Goal: Task Accomplishment & Management: Manage account settings

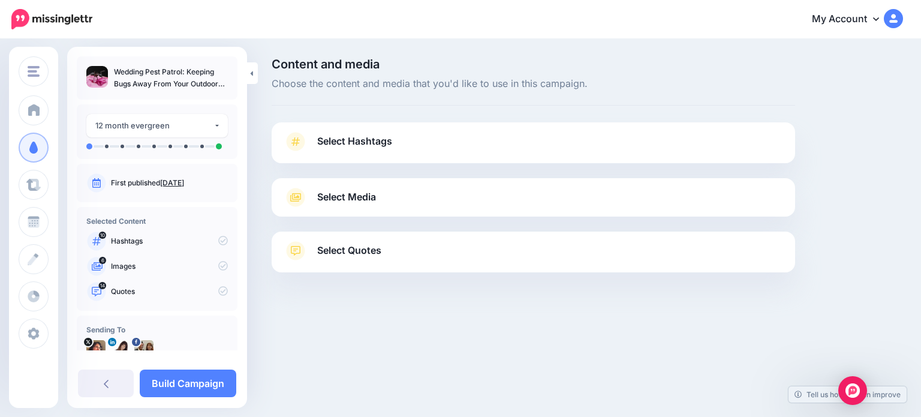
click at [380, 142] on span "Select Hashtags" at bounding box center [354, 141] width 75 height 16
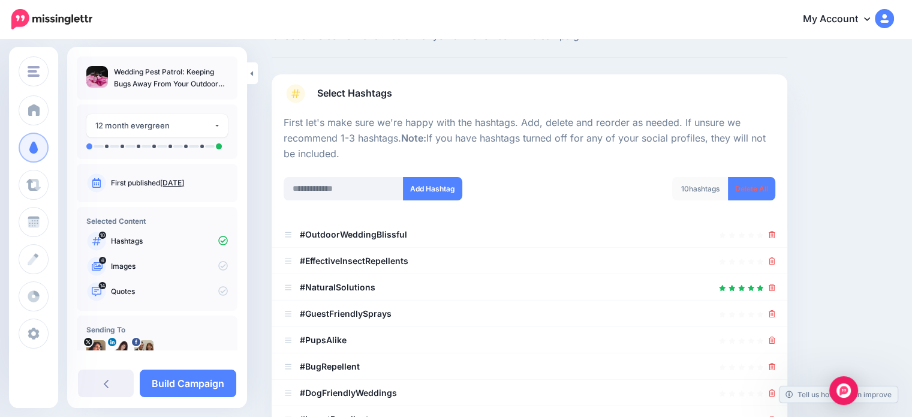
scroll to position [120, 0]
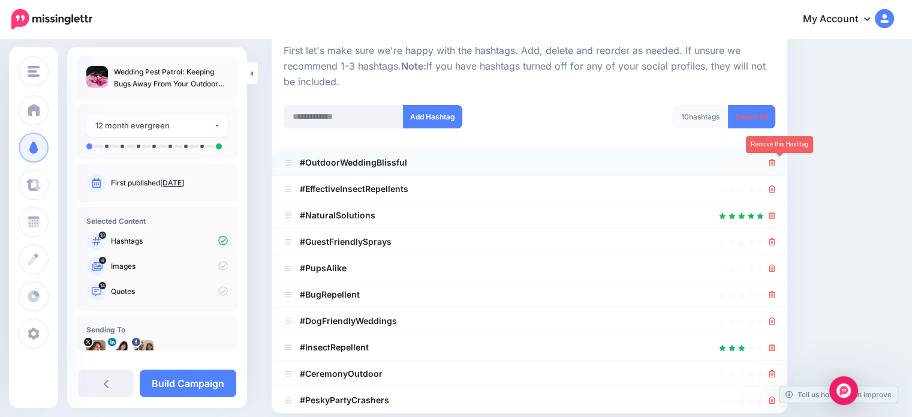
click at [775, 161] on icon at bounding box center [772, 162] width 7 height 7
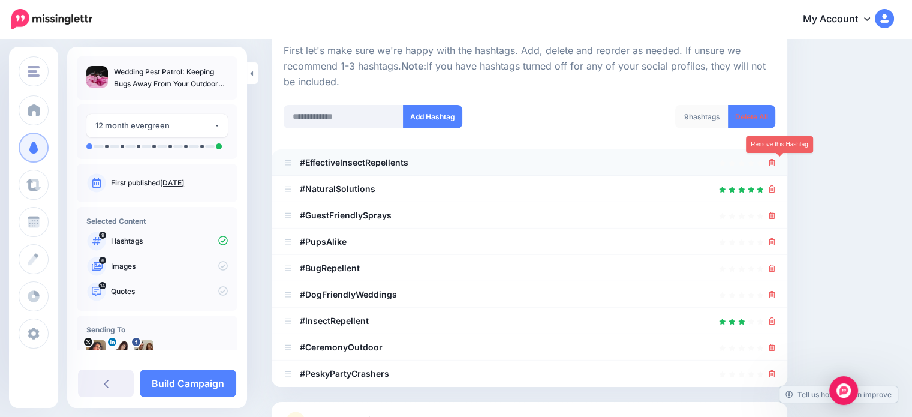
click at [775, 164] on icon at bounding box center [772, 162] width 7 height 7
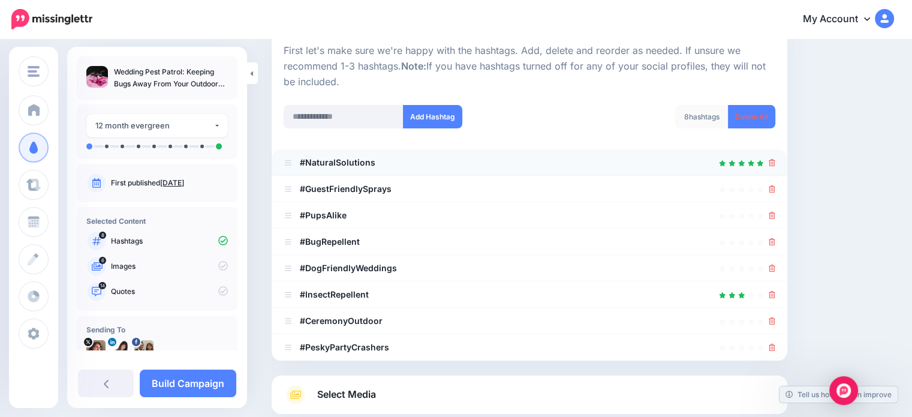
click at [775, 164] on div at bounding box center [530, 162] width 492 height 14
click at [775, 162] on icon at bounding box center [772, 162] width 7 height 7
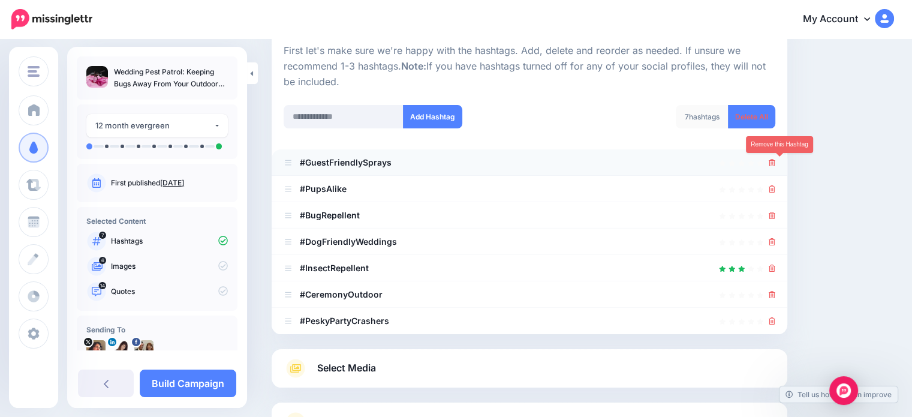
click at [775, 160] on icon at bounding box center [772, 162] width 7 height 7
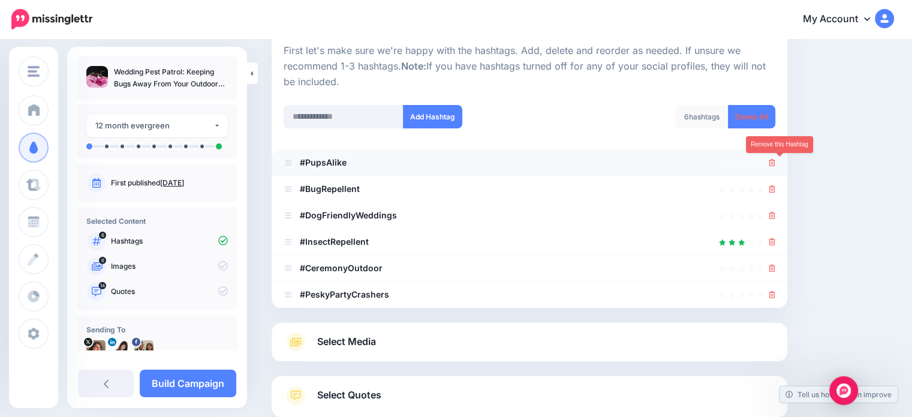
click at [775, 162] on icon at bounding box center [772, 162] width 7 height 7
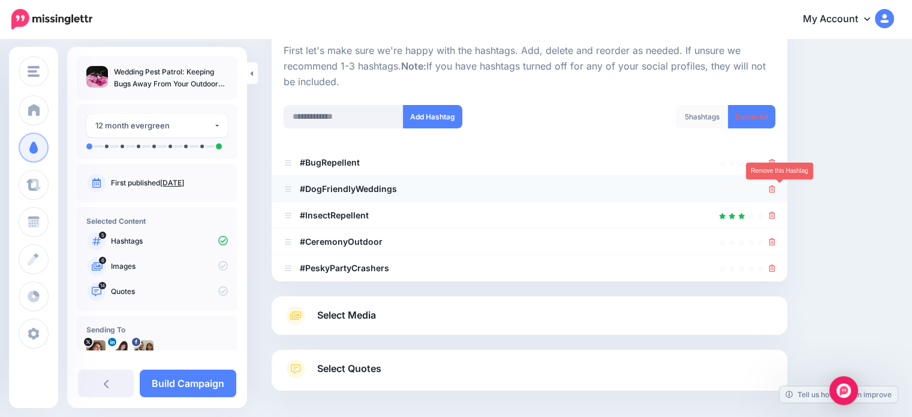
click at [775, 189] on icon at bounding box center [772, 188] width 7 height 7
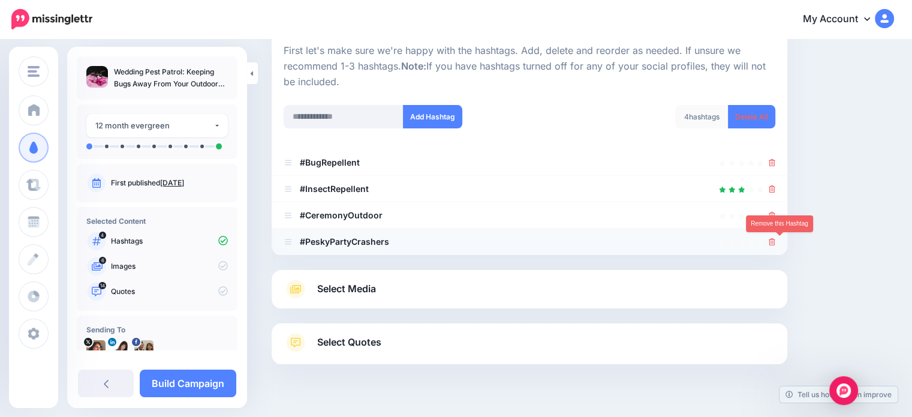
click at [775, 236] on link at bounding box center [772, 241] width 7 height 10
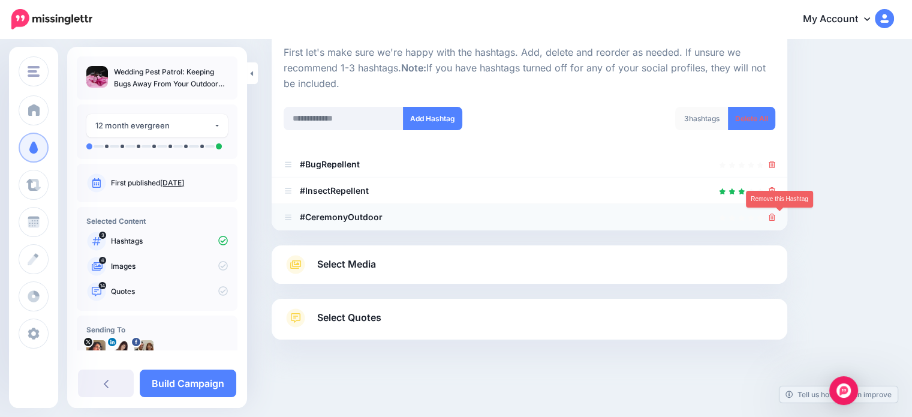
click at [775, 216] on icon at bounding box center [772, 216] width 7 height 7
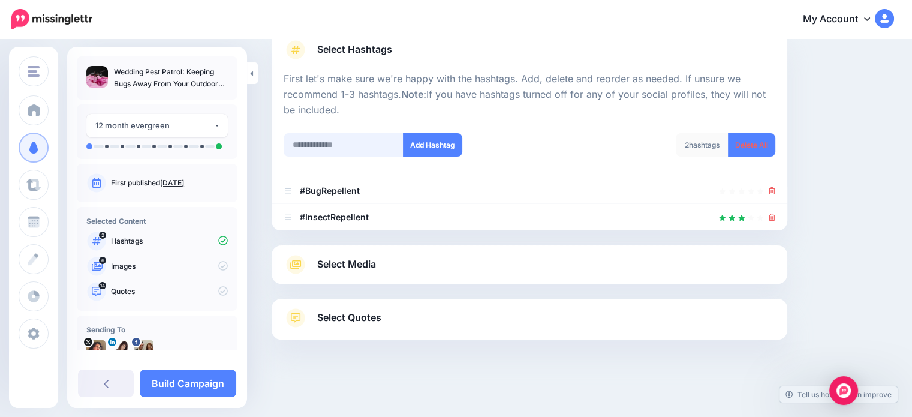
click at [312, 141] on input "text" at bounding box center [344, 144] width 120 height 23
type input "**********"
click at [435, 137] on button "Add Hashtag" at bounding box center [432, 144] width 59 height 23
click at [362, 261] on span "Select Media" at bounding box center [346, 264] width 59 height 16
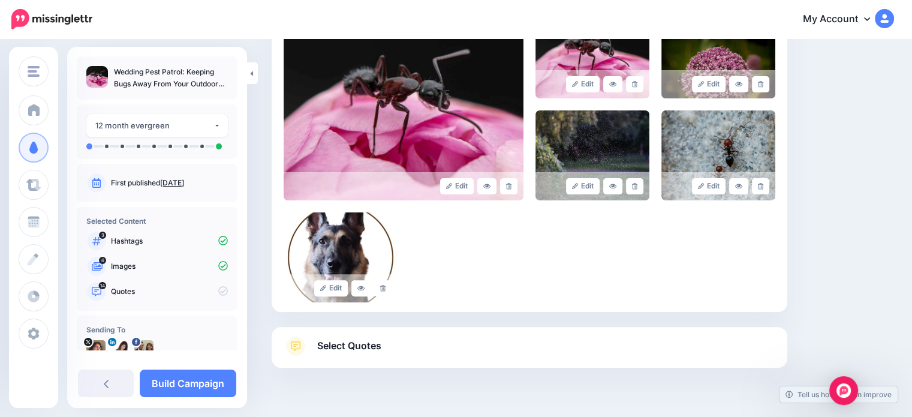
scroll to position [332, 0]
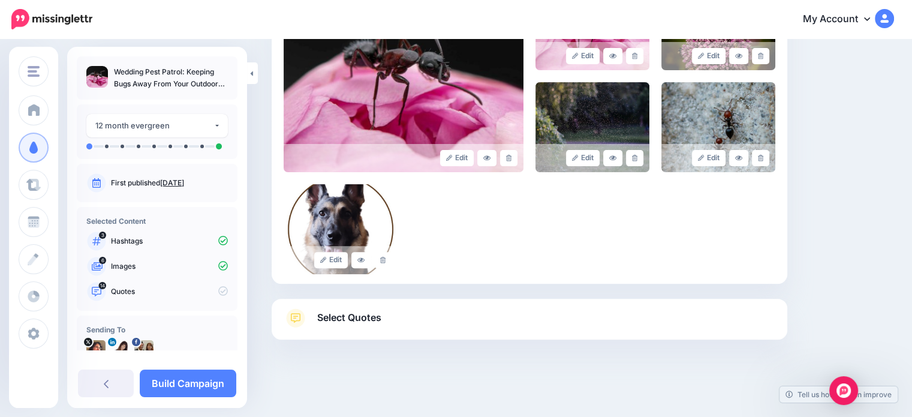
click at [355, 317] on span "Select Quotes" at bounding box center [349, 317] width 64 height 16
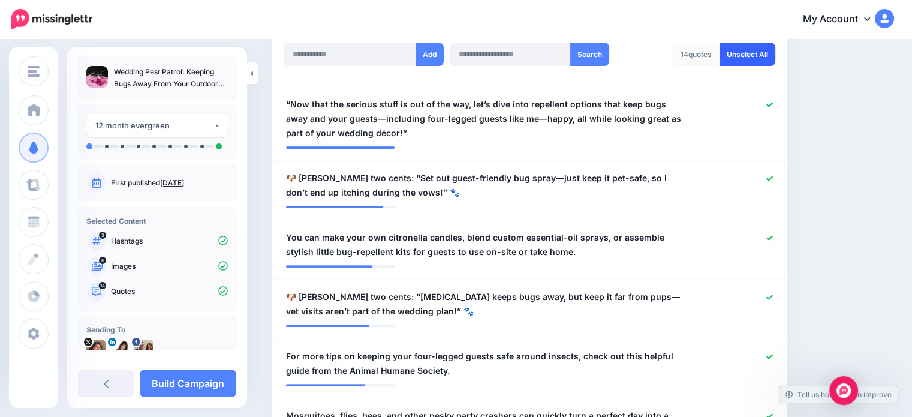
click at [768, 52] on link "Unselect All" at bounding box center [747, 54] width 56 height 23
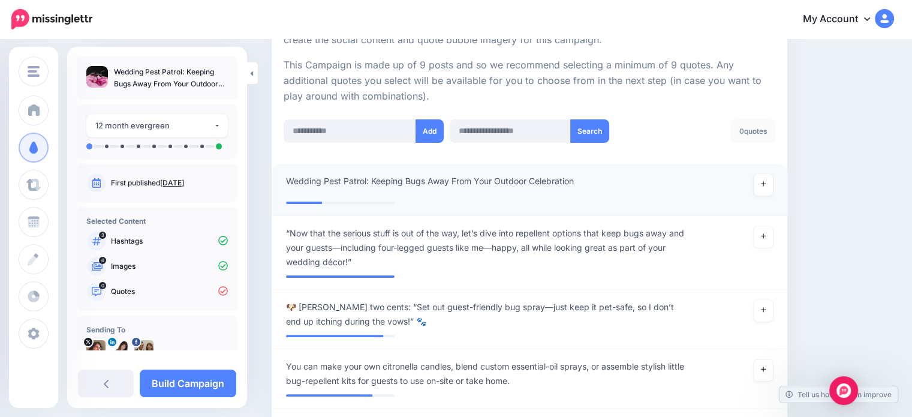
scroll to position [239, 0]
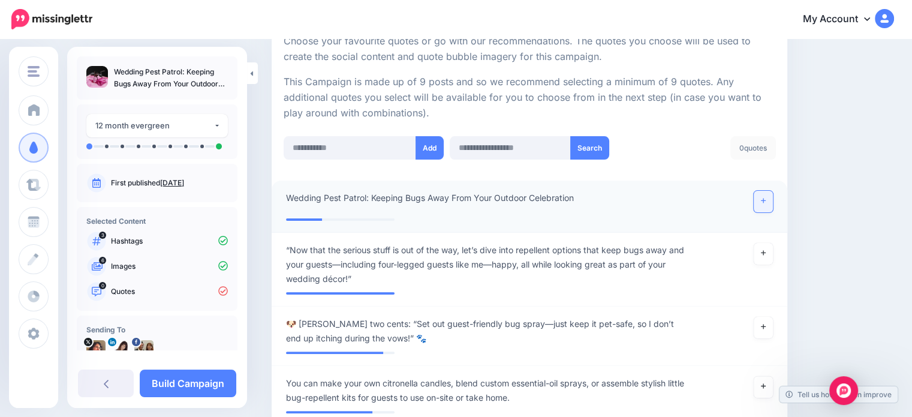
click at [773, 197] on link at bounding box center [763, 202] width 19 height 22
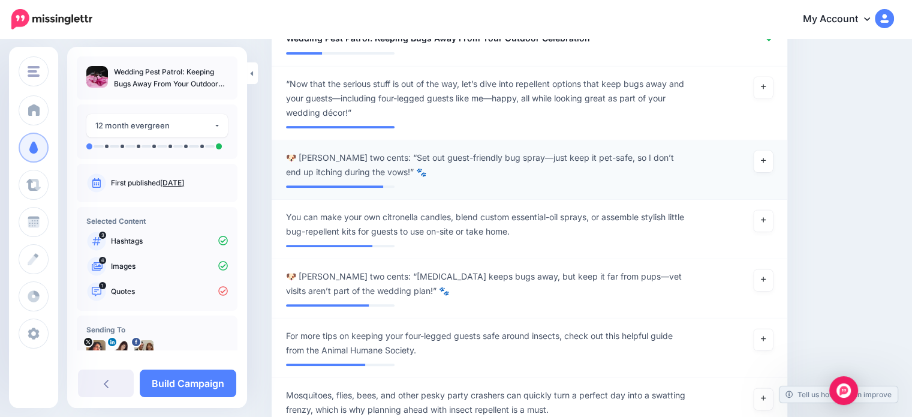
scroll to position [418, 0]
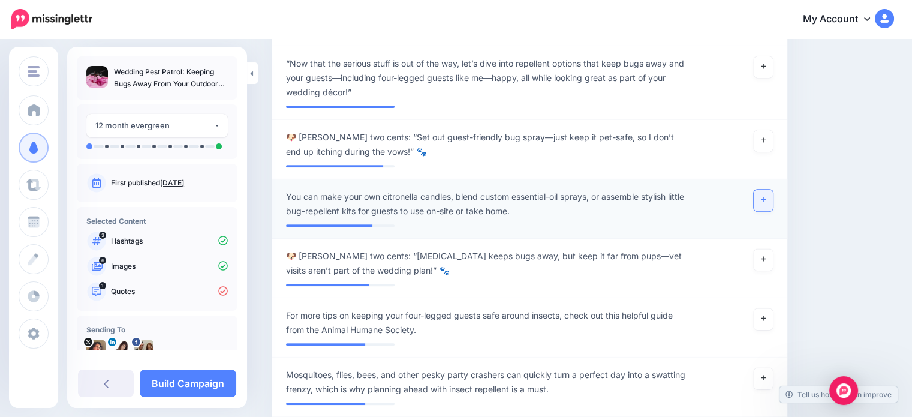
click at [766, 196] on icon at bounding box center [763, 199] width 5 height 7
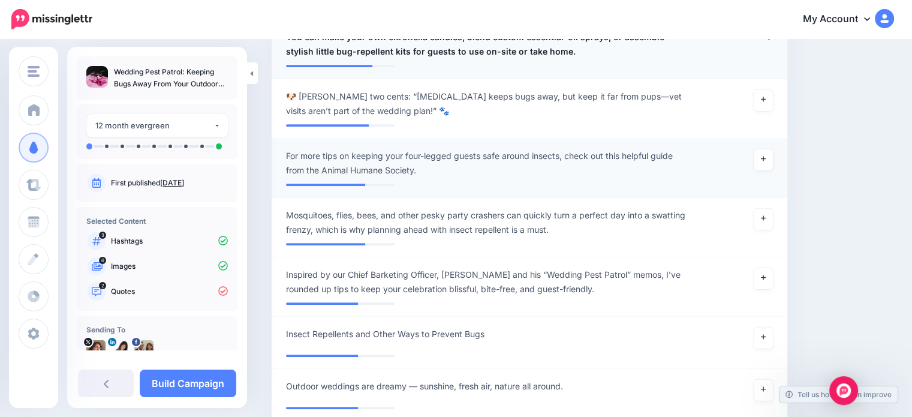
scroll to position [598, 0]
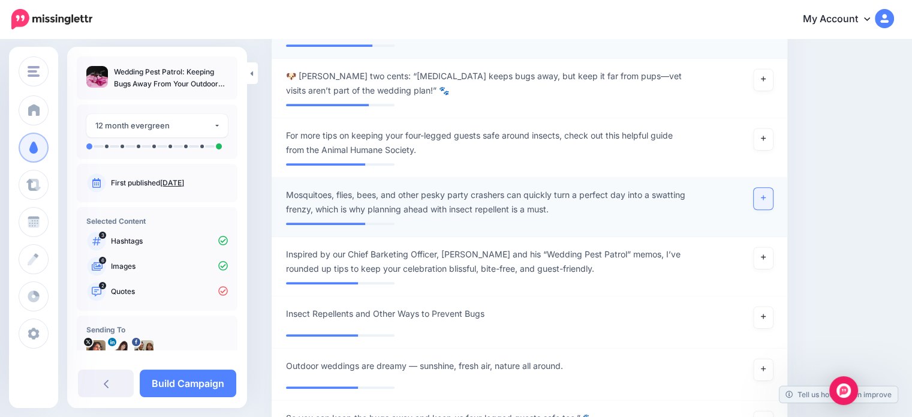
click at [768, 193] on link at bounding box center [763, 199] width 19 height 22
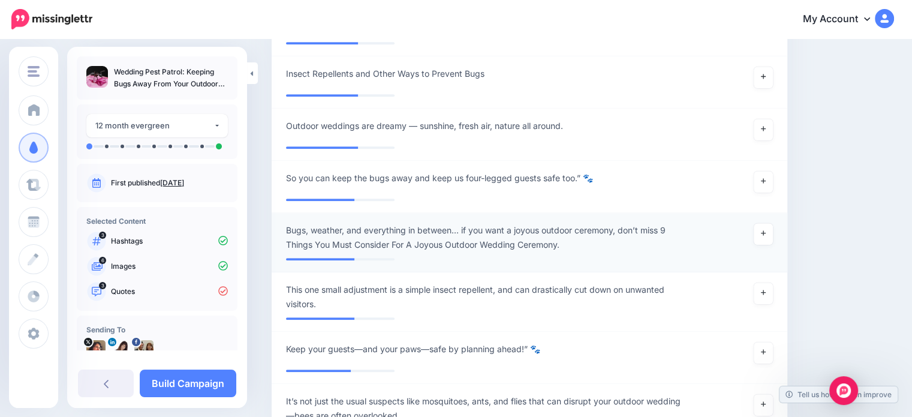
scroll to position [898, 0]
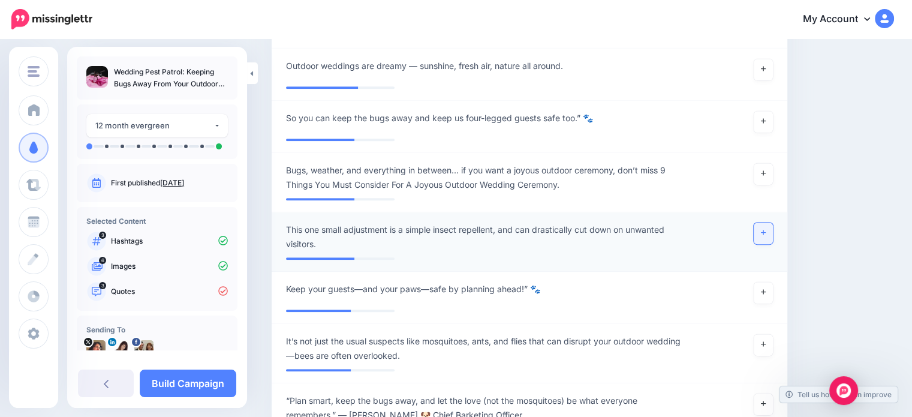
click at [766, 231] on icon at bounding box center [763, 232] width 5 height 5
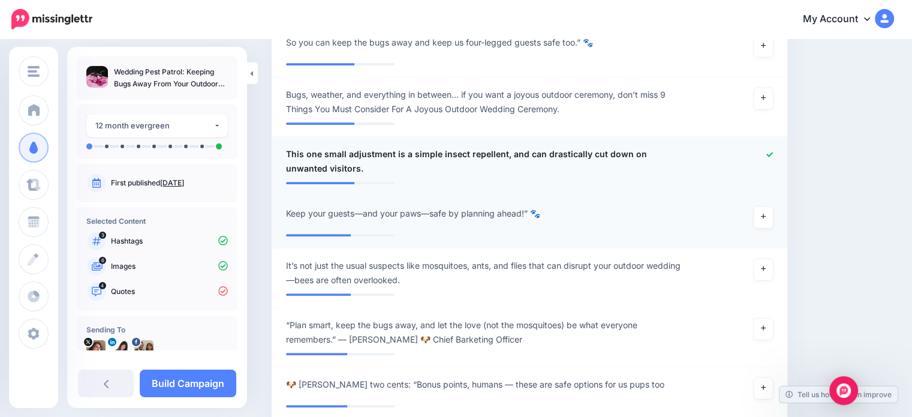
scroll to position [1018, 0]
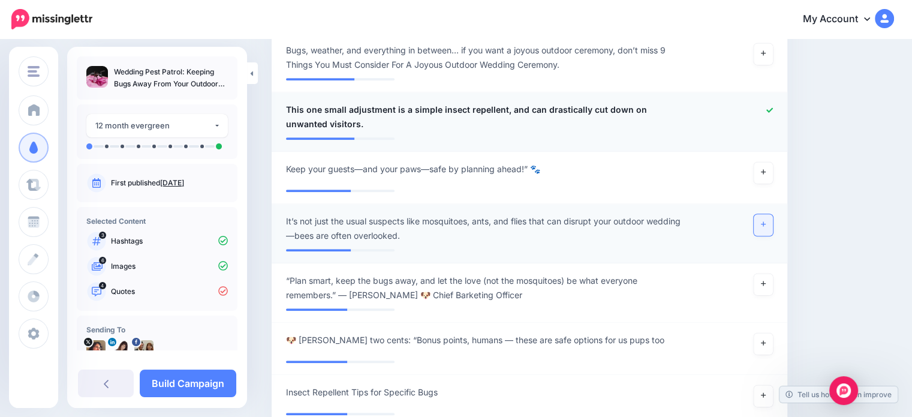
click at [766, 221] on icon at bounding box center [763, 224] width 5 height 7
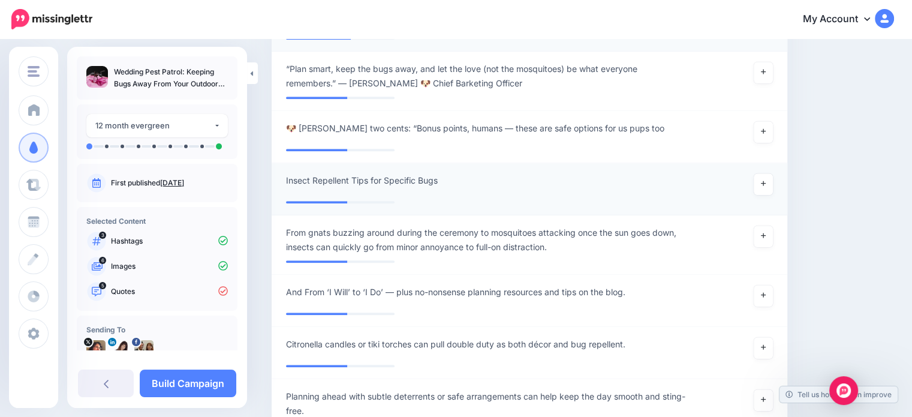
scroll to position [1258, 0]
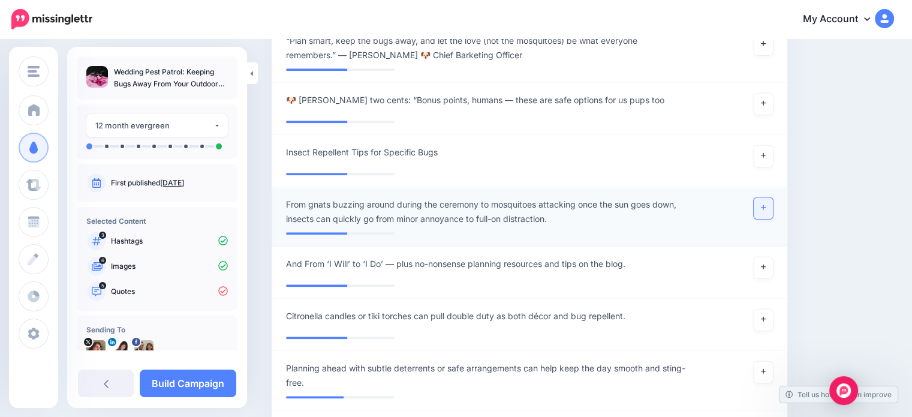
click at [766, 204] on icon at bounding box center [763, 207] width 5 height 7
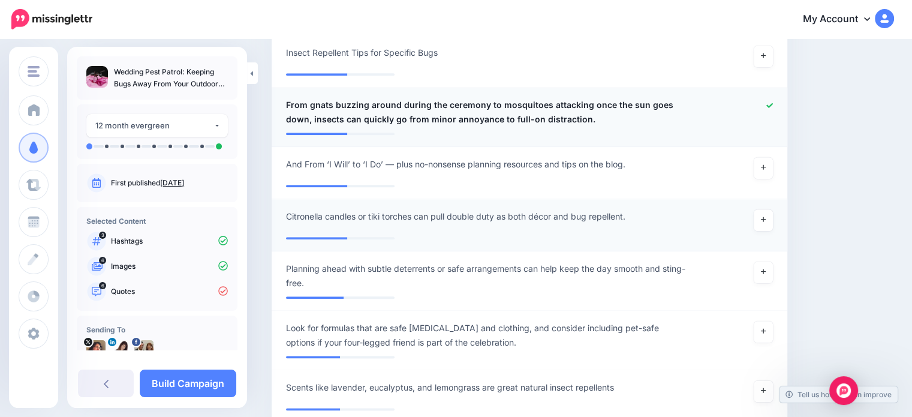
scroll to position [1378, 0]
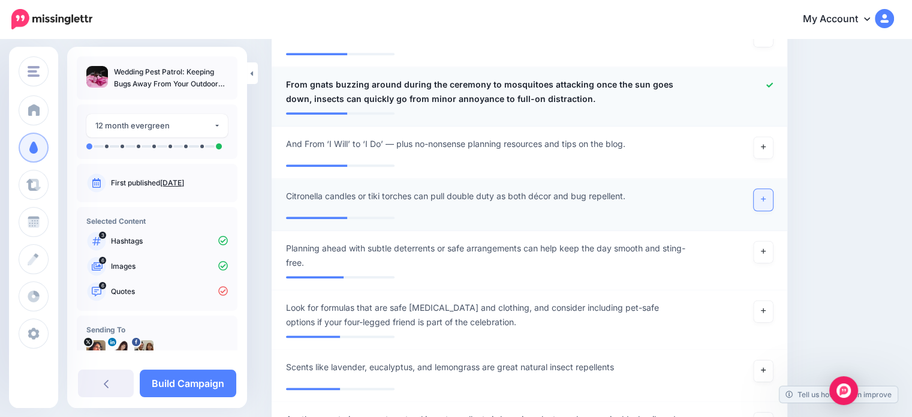
click at [767, 195] on link at bounding box center [763, 200] width 19 height 22
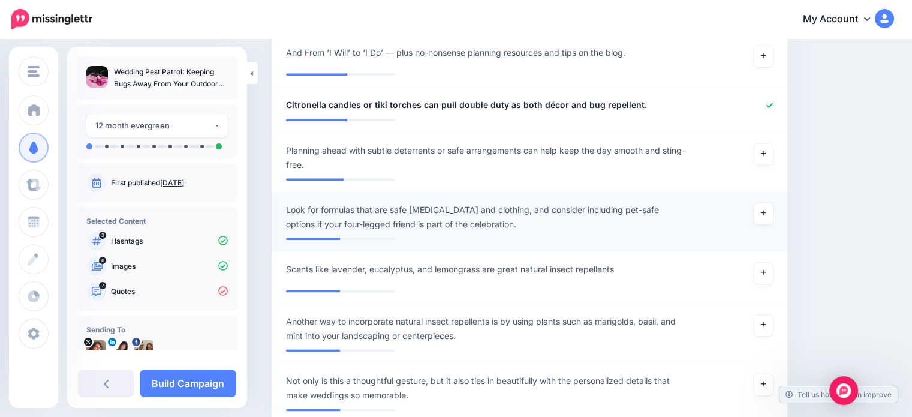
scroll to position [1498, 0]
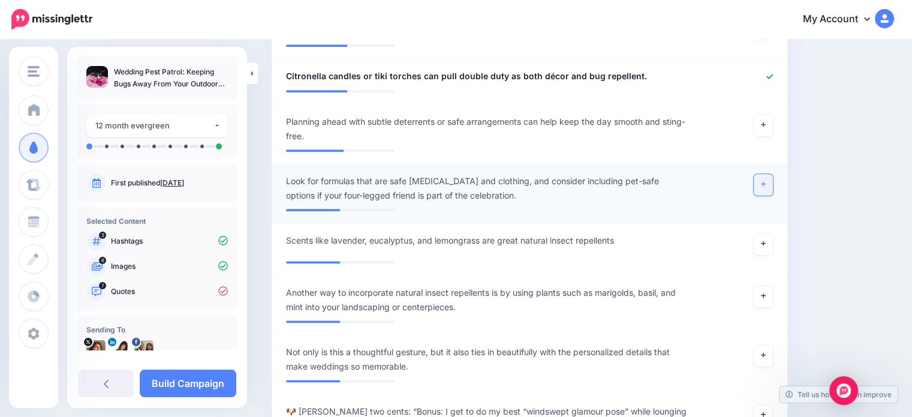
click at [766, 182] on icon at bounding box center [763, 183] width 5 height 7
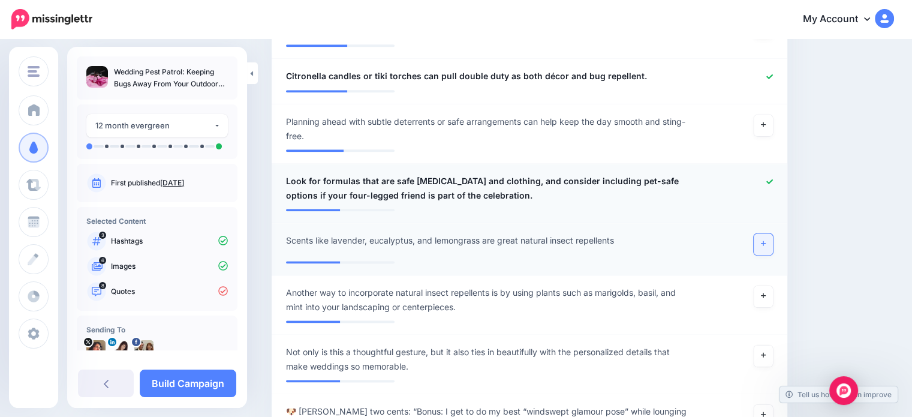
click at [766, 242] on icon at bounding box center [763, 243] width 5 height 5
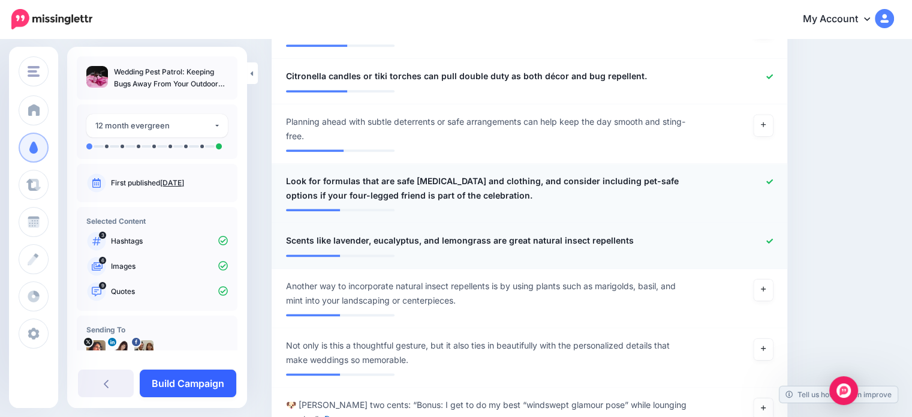
click at [188, 380] on link "Build Campaign" at bounding box center [188, 383] width 97 height 28
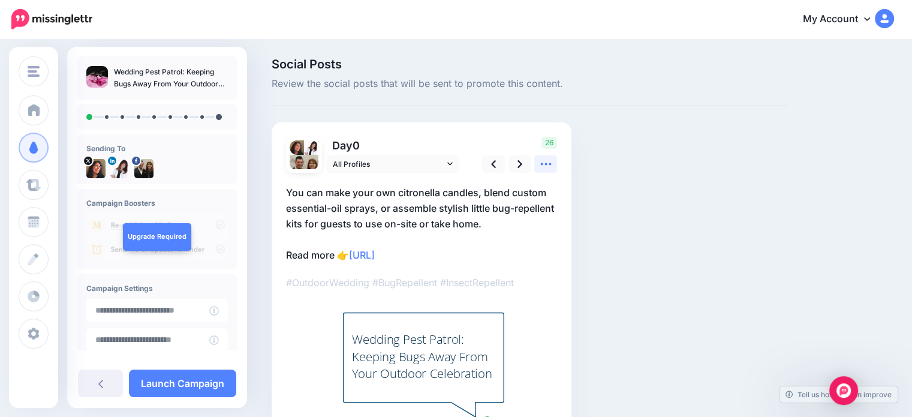
click at [545, 163] on icon at bounding box center [545, 164] width 11 height 2
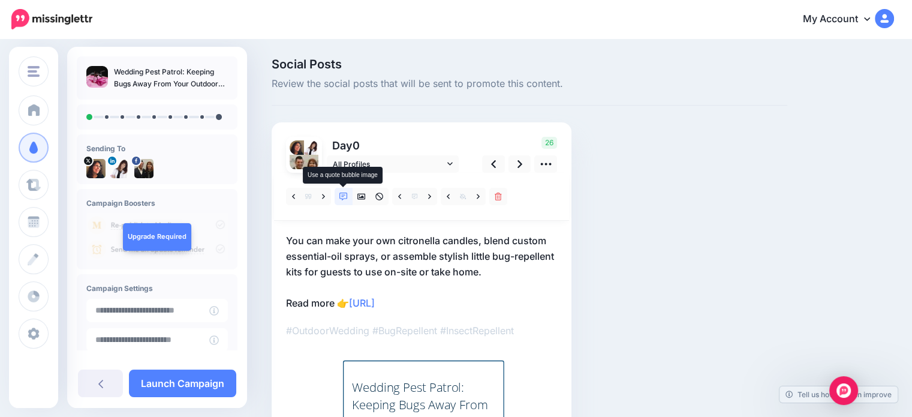
click at [342, 194] on icon at bounding box center [343, 196] width 8 height 8
click at [358, 194] on icon at bounding box center [361, 196] width 8 height 8
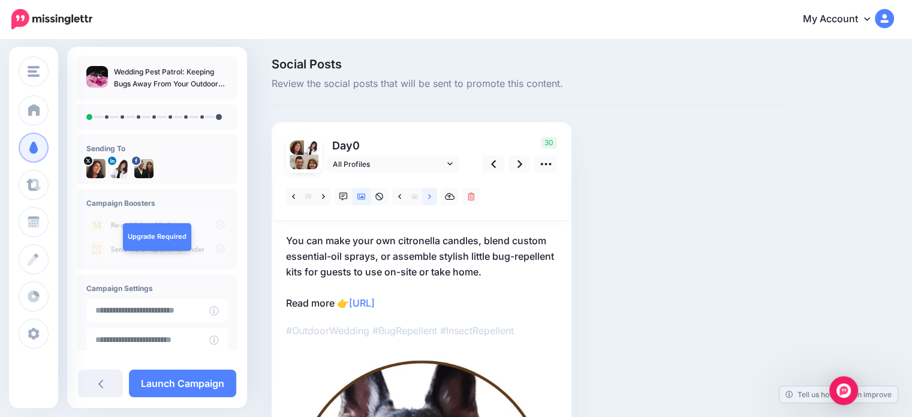
click at [429, 195] on icon at bounding box center [429, 196] width 3 height 5
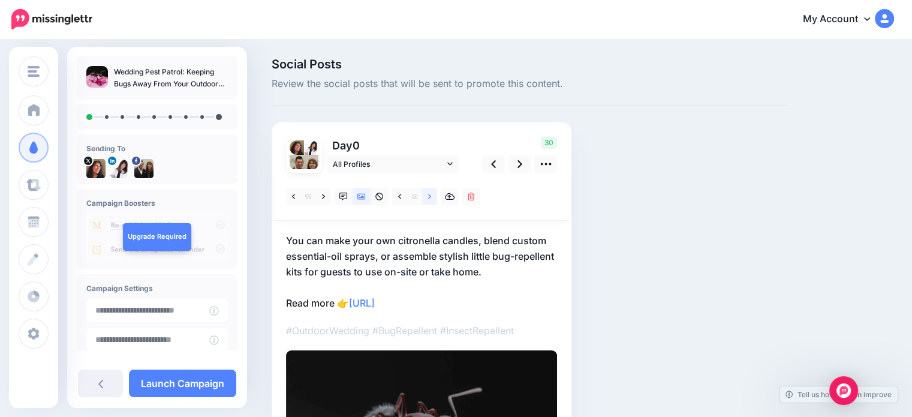
click at [429, 195] on icon at bounding box center [429, 196] width 3 height 5
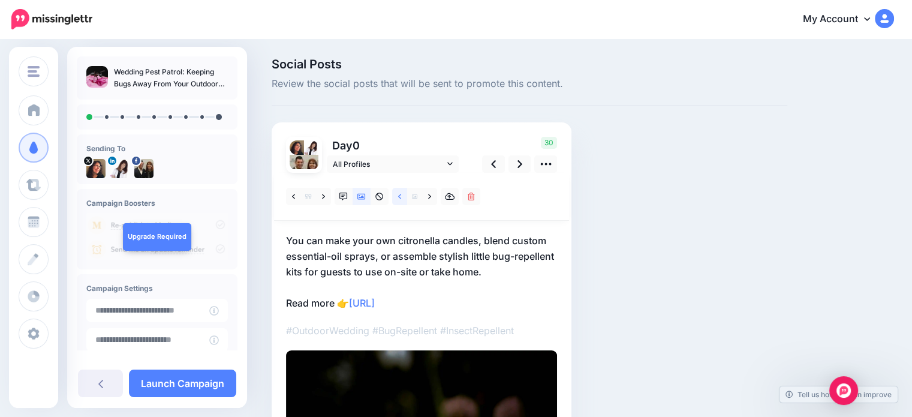
click at [401, 195] on icon at bounding box center [399, 196] width 3 height 8
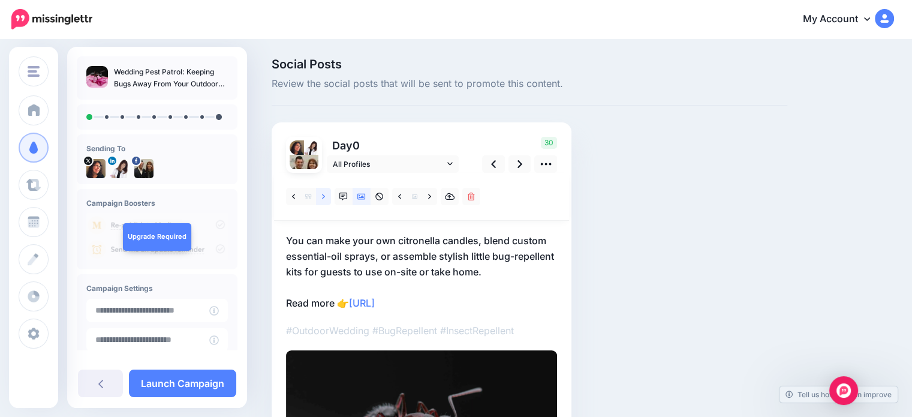
click at [319, 196] on link at bounding box center [323, 196] width 15 height 17
click at [321, 195] on link at bounding box center [323, 196] width 15 height 17
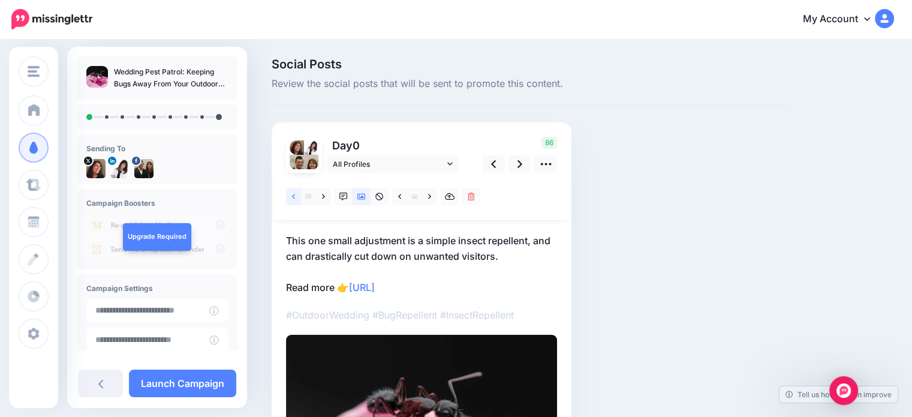
click at [290, 195] on link at bounding box center [293, 196] width 15 height 17
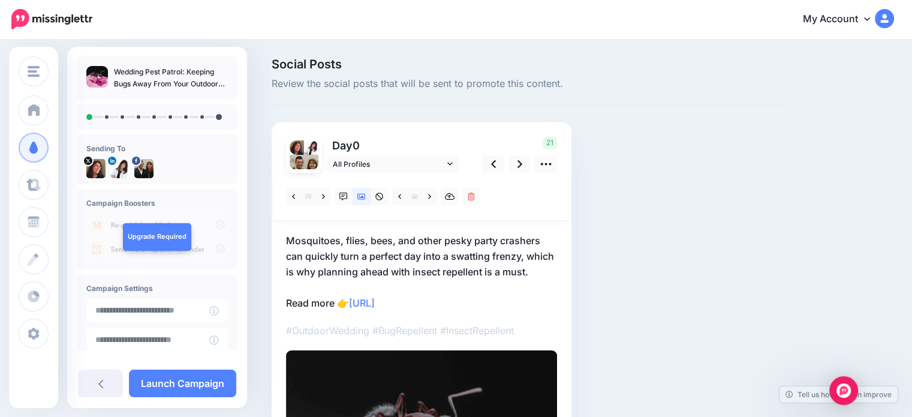
click at [489, 242] on p "Mosquitoes, flies, bees, and other pesky party crashers can quickly turn a perf…" at bounding box center [421, 272] width 271 height 78
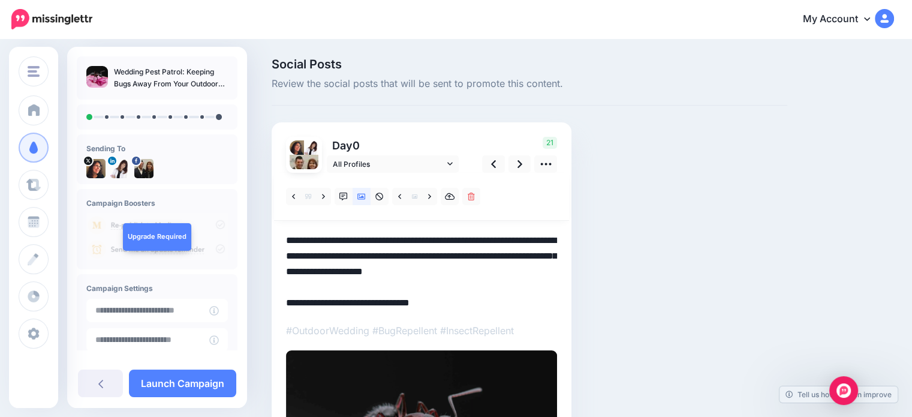
click at [498, 240] on textarea "**********" at bounding box center [421, 272] width 271 height 78
click at [521, 160] on icon at bounding box center [519, 164] width 5 height 13
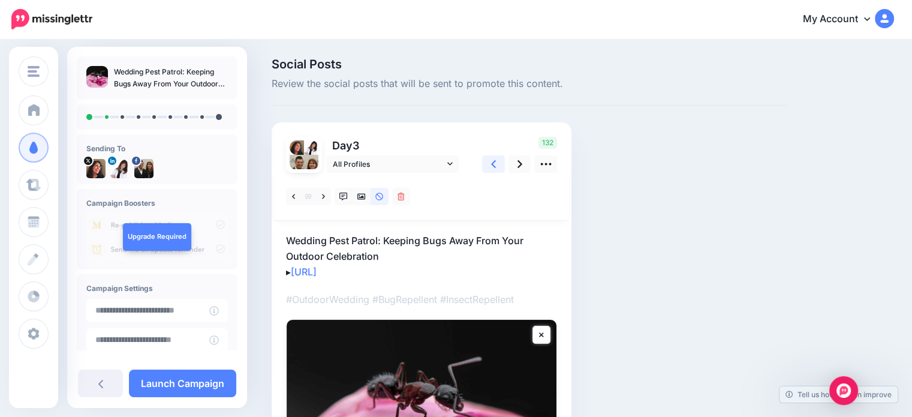
click at [497, 164] on link at bounding box center [493, 163] width 23 height 17
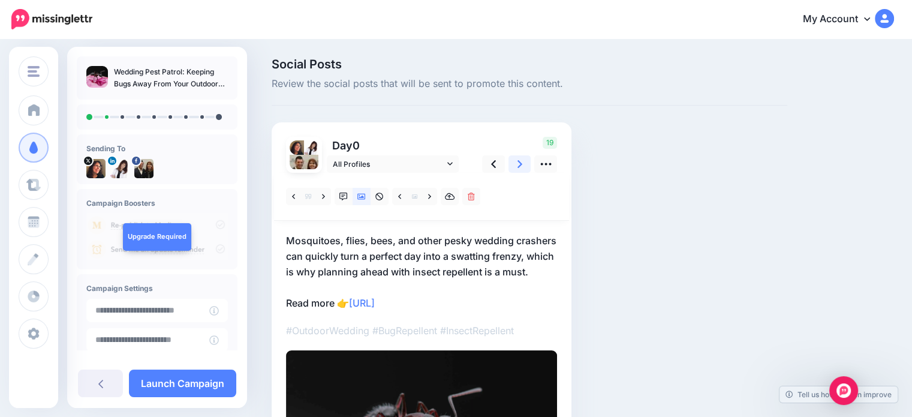
click at [523, 163] on link at bounding box center [519, 163] width 23 height 17
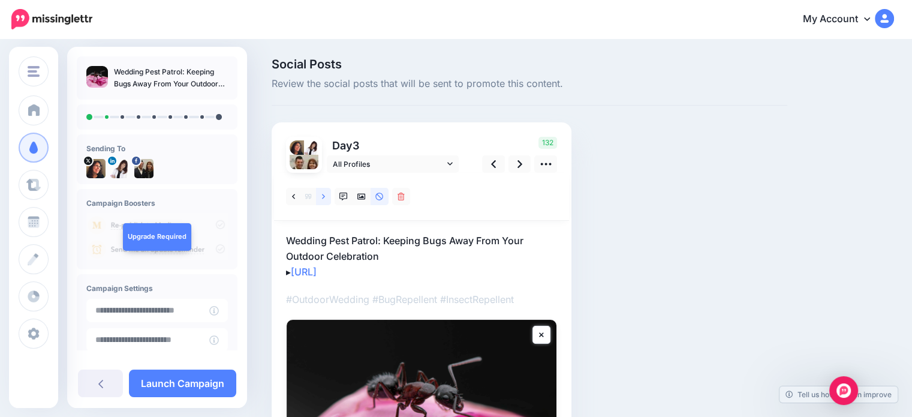
click at [322, 196] on icon at bounding box center [323, 196] width 3 height 8
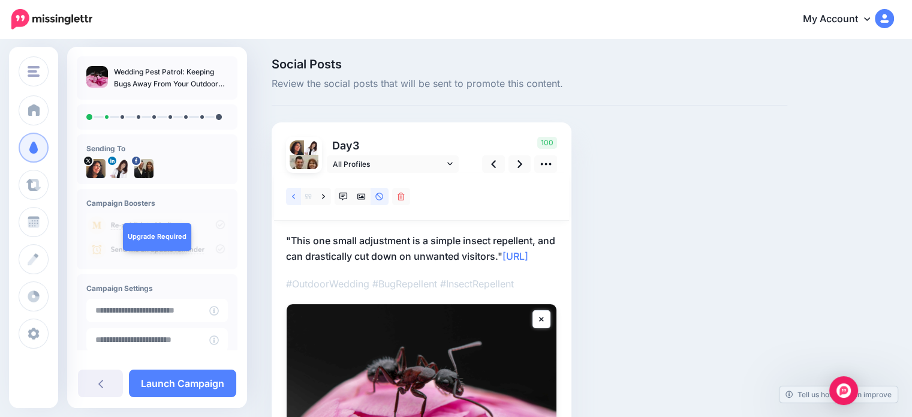
click at [294, 195] on icon at bounding box center [293, 196] width 3 height 5
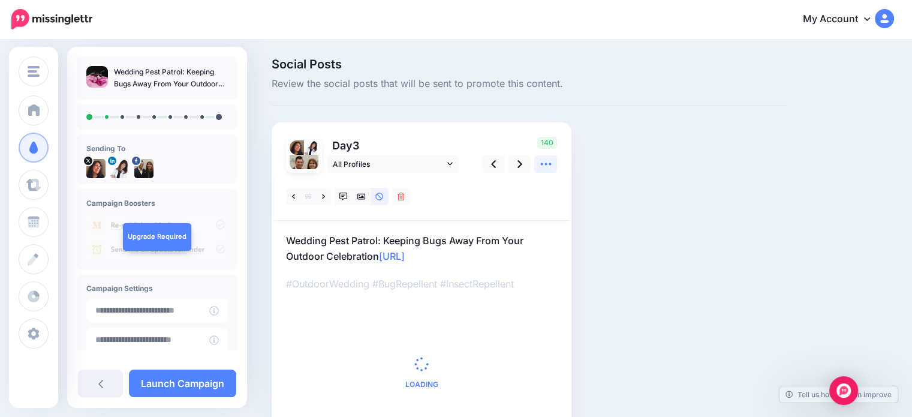
click at [548, 165] on icon at bounding box center [546, 164] width 13 height 13
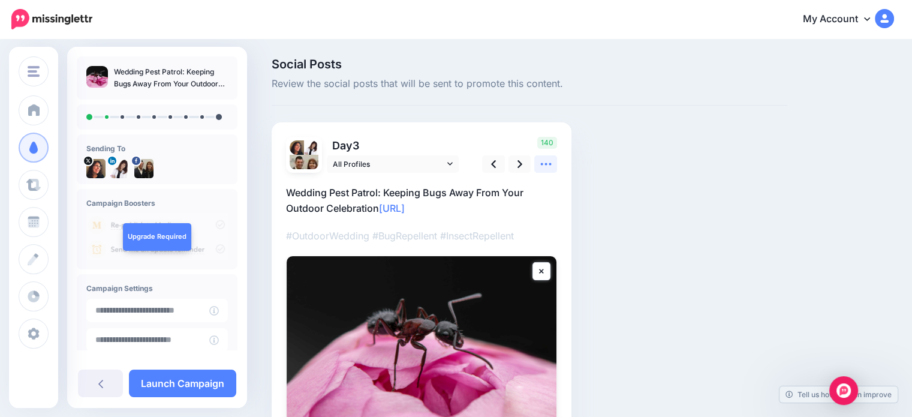
click at [548, 165] on icon at bounding box center [546, 164] width 13 height 13
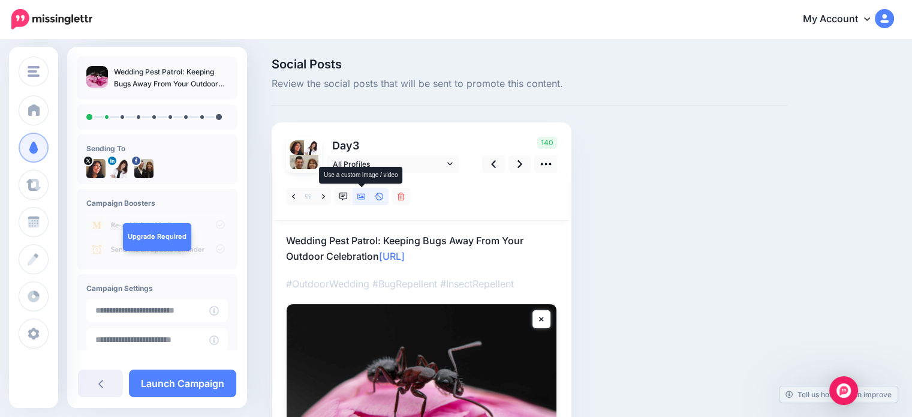
click at [362, 196] on icon at bounding box center [361, 197] width 8 height 6
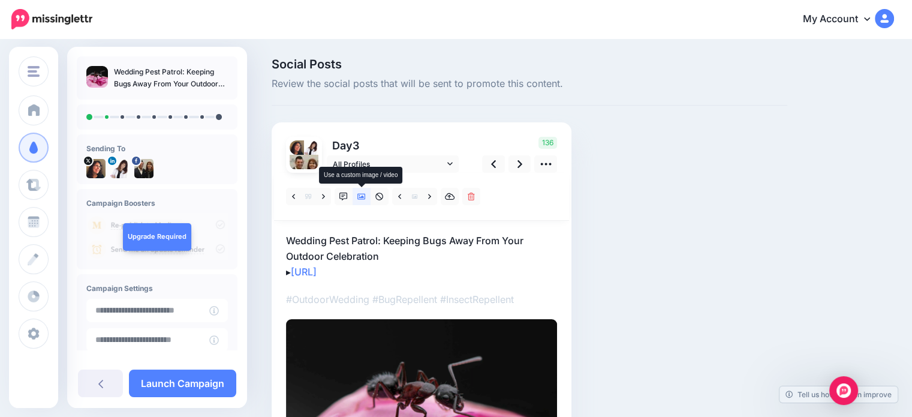
click at [362, 196] on icon at bounding box center [361, 197] width 8 height 6
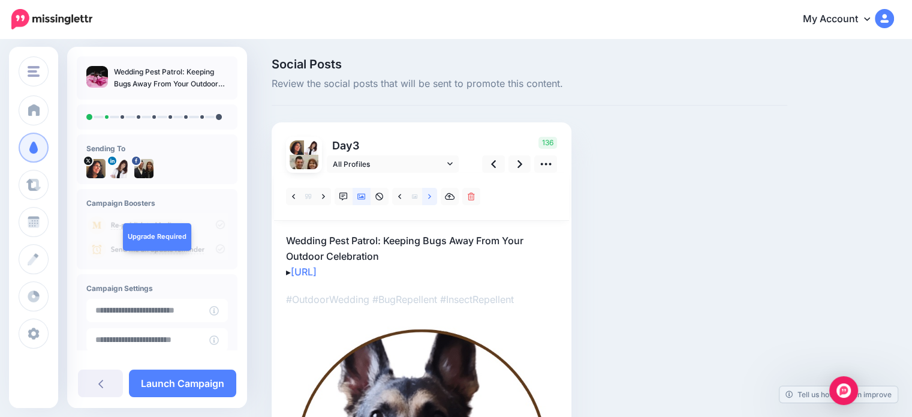
click at [432, 196] on link at bounding box center [429, 196] width 15 height 17
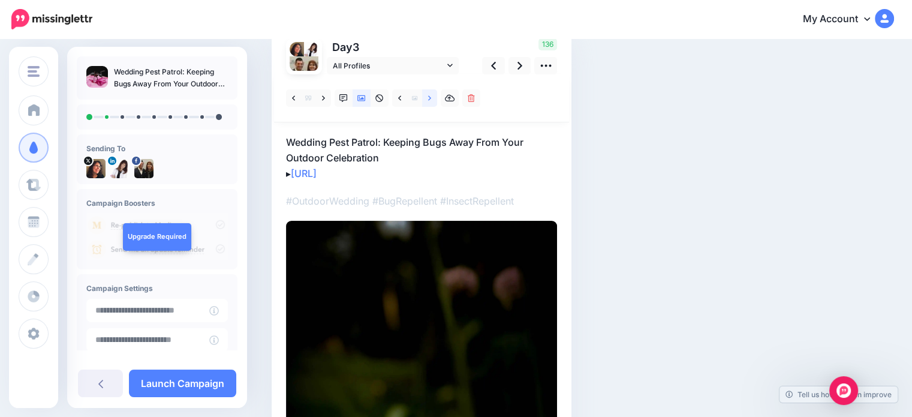
scroll to position [60, 0]
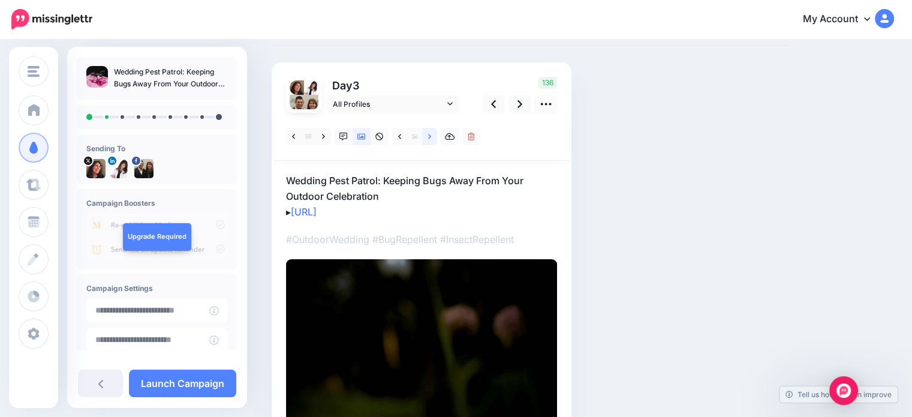
click at [430, 135] on icon at bounding box center [429, 137] width 3 height 8
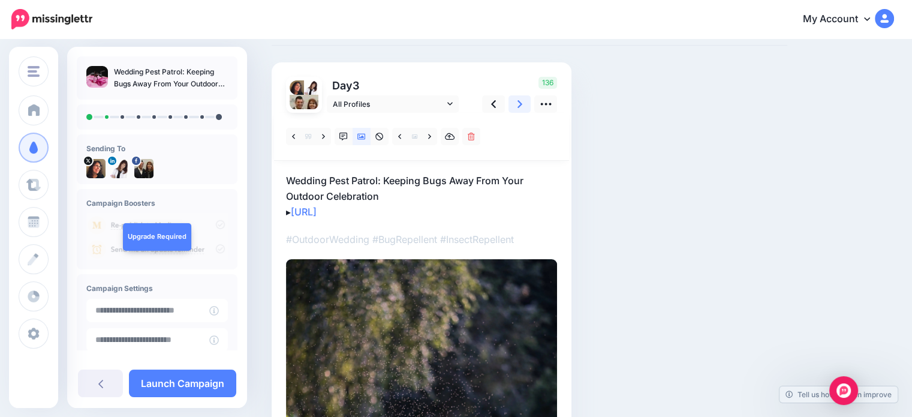
click at [520, 102] on icon at bounding box center [519, 104] width 5 height 13
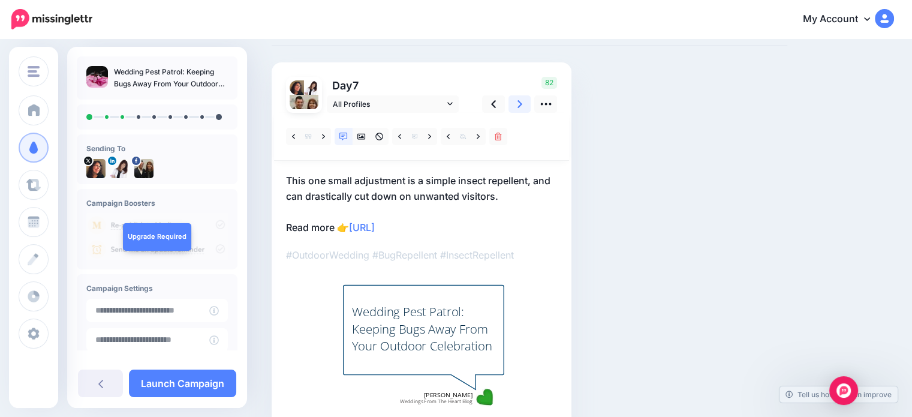
click at [520, 102] on icon at bounding box center [519, 104] width 5 height 13
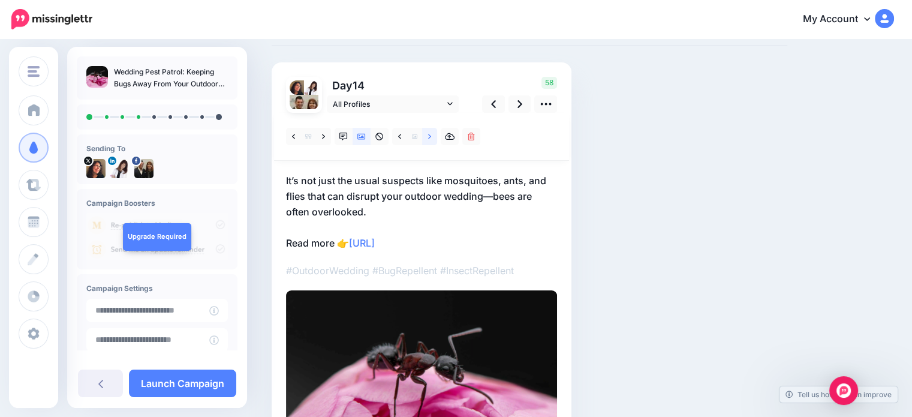
click at [429, 137] on icon at bounding box center [429, 137] width 3 height 8
click at [429, 136] on icon at bounding box center [429, 136] width 3 height 5
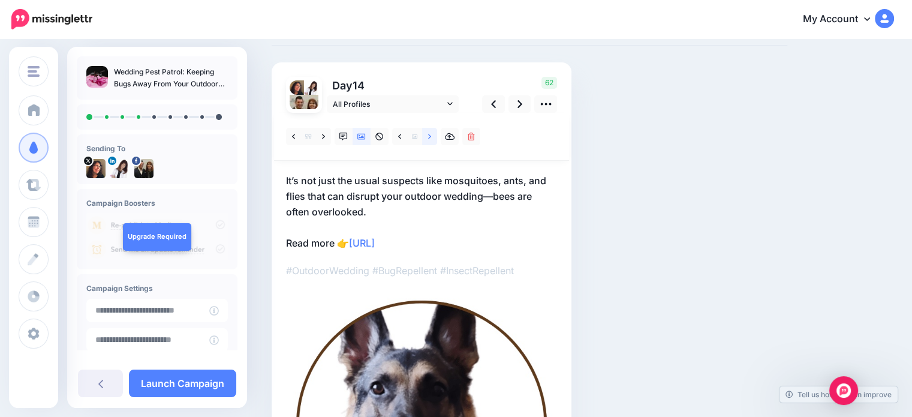
click at [429, 136] on icon at bounding box center [429, 136] width 3 height 5
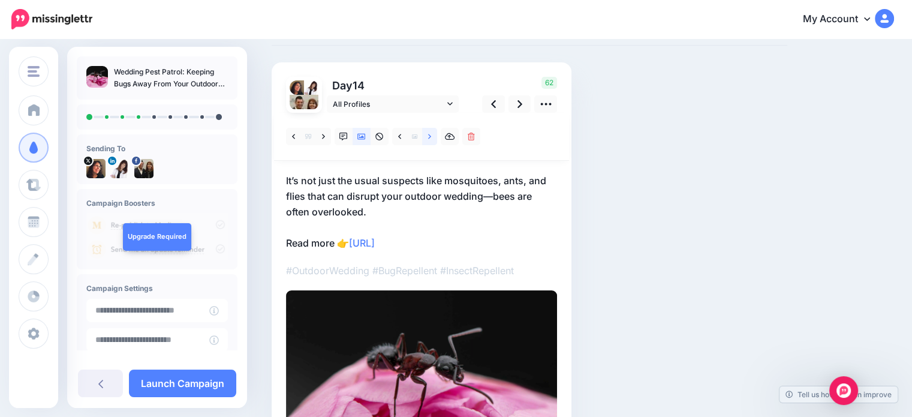
click at [429, 136] on icon at bounding box center [429, 136] width 3 height 5
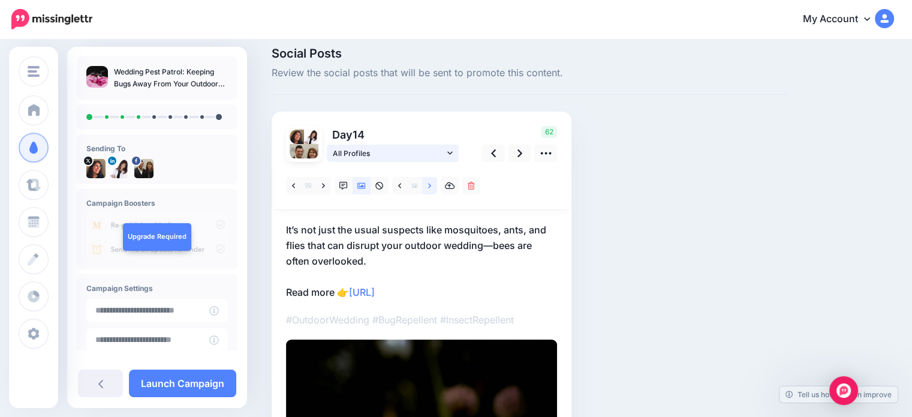
scroll to position [0, 0]
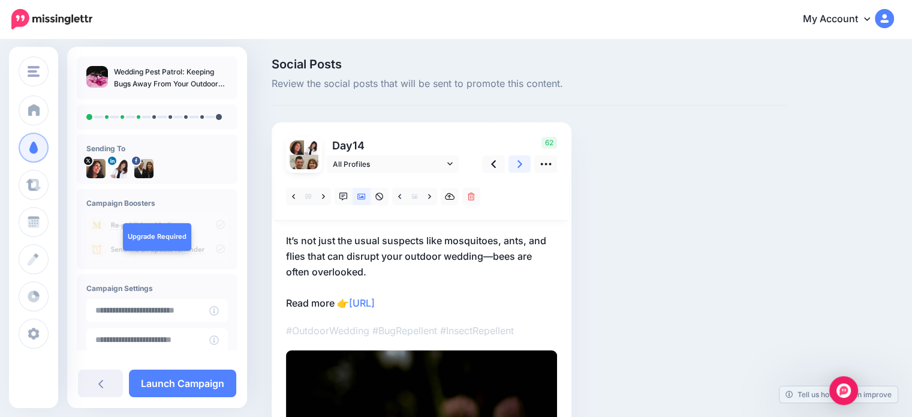
click at [520, 162] on icon at bounding box center [519, 164] width 5 height 13
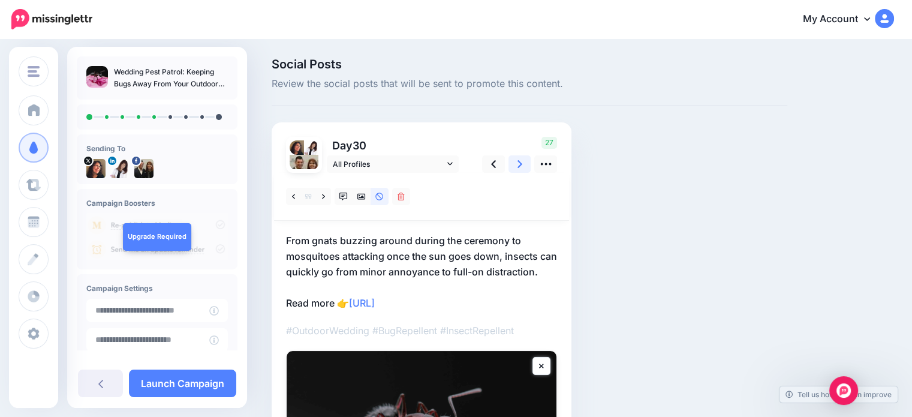
click at [519, 163] on icon at bounding box center [519, 164] width 5 height 13
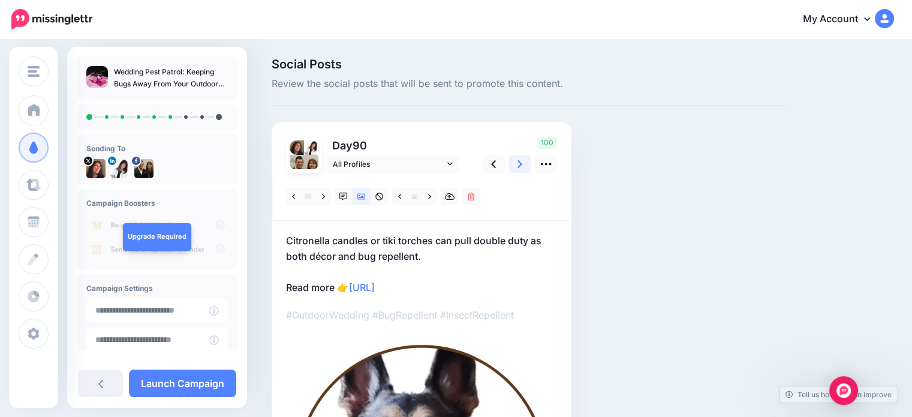
click at [519, 163] on icon at bounding box center [519, 164] width 5 height 13
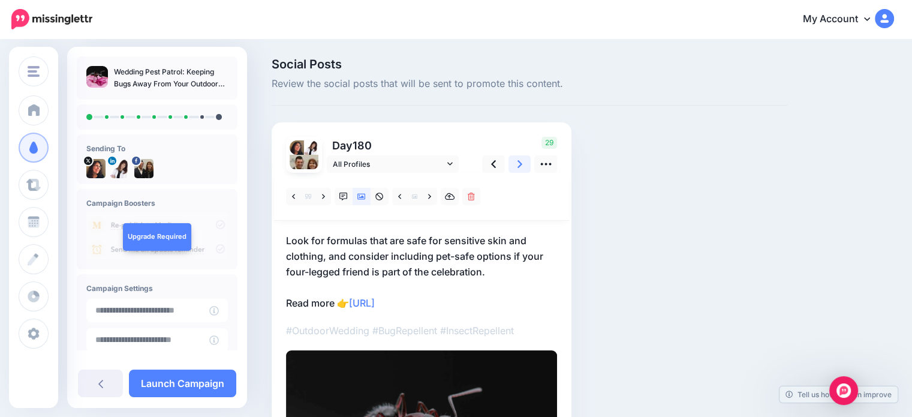
click at [519, 163] on icon at bounding box center [519, 164] width 5 height 13
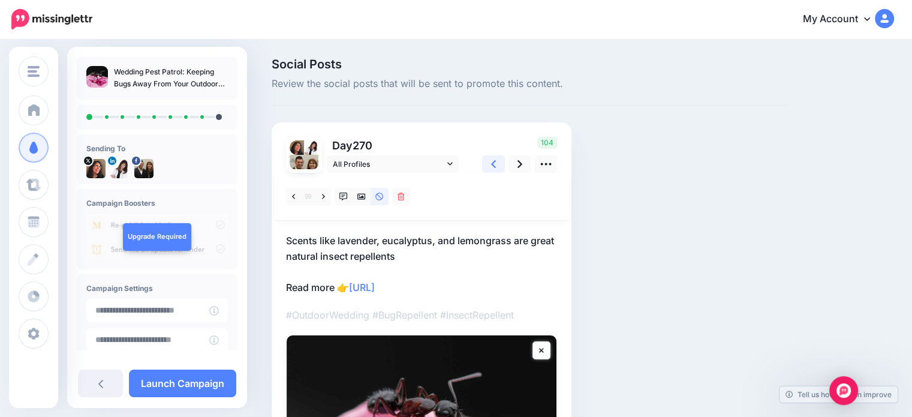
click at [489, 162] on link at bounding box center [493, 163] width 23 height 17
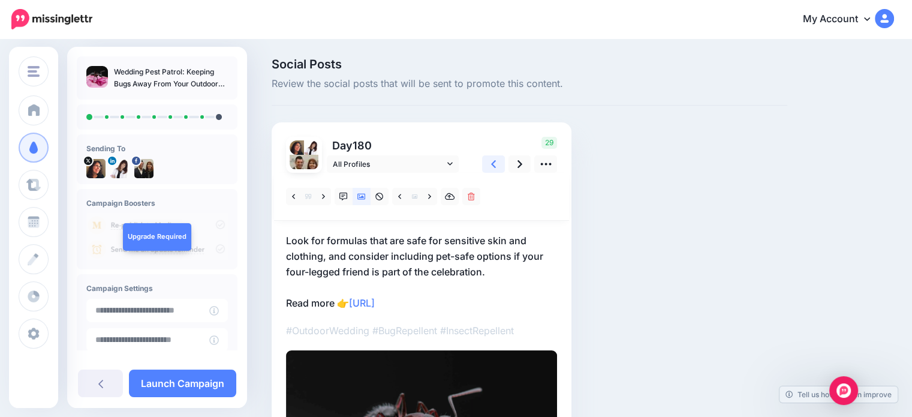
click at [491, 162] on link at bounding box center [493, 163] width 23 height 17
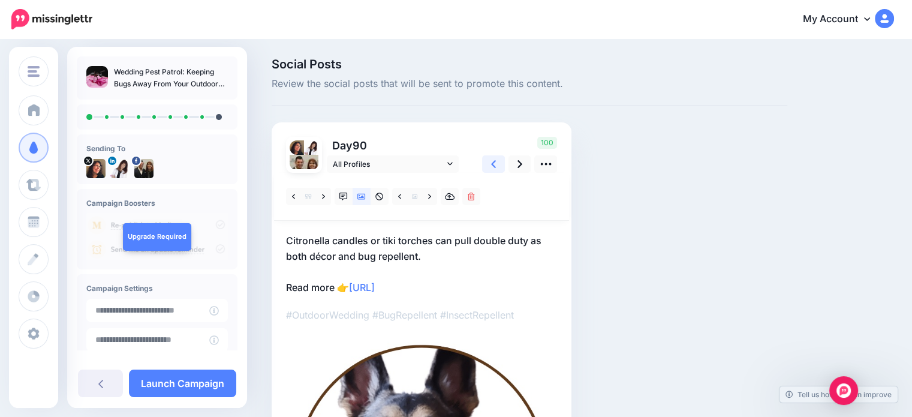
click at [491, 162] on icon at bounding box center [493, 164] width 5 height 13
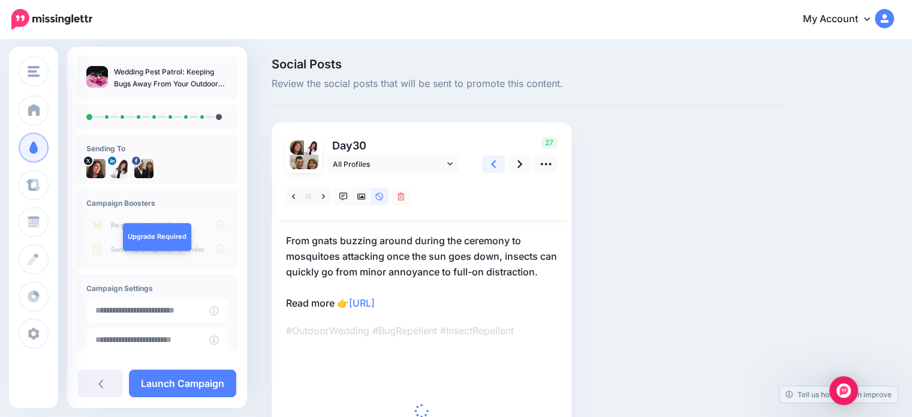
click at [492, 162] on icon at bounding box center [493, 164] width 5 height 13
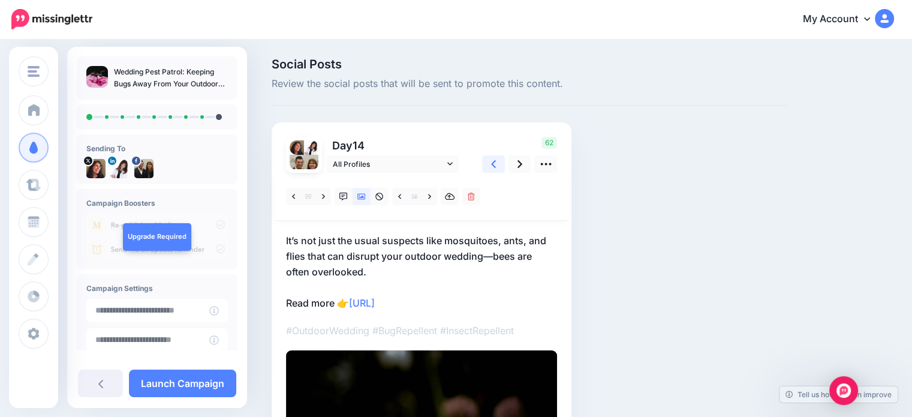
click at [492, 162] on icon at bounding box center [493, 164] width 5 height 13
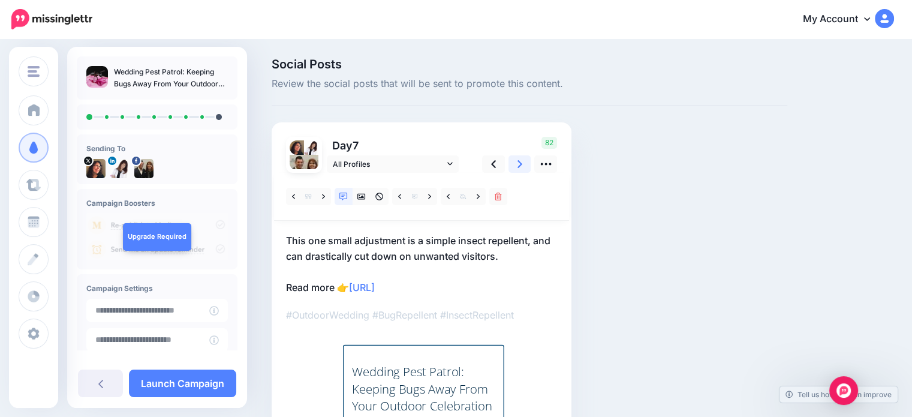
click at [520, 164] on icon at bounding box center [519, 164] width 5 height 8
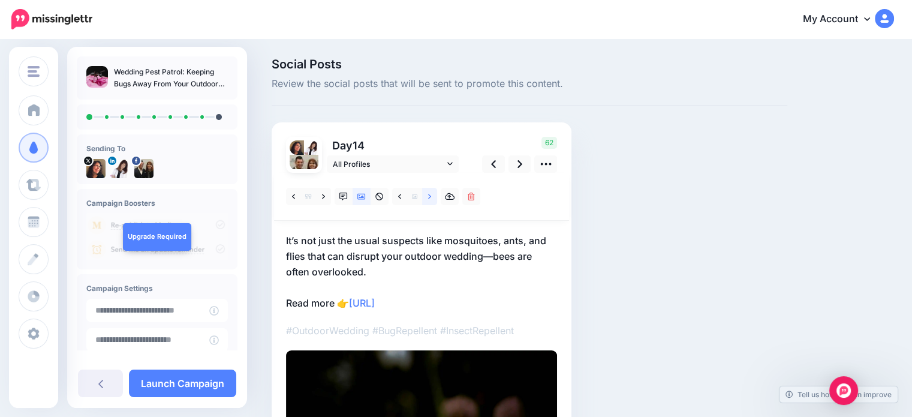
click at [428, 194] on icon at bounding box center [429, 196] width 3 height 8
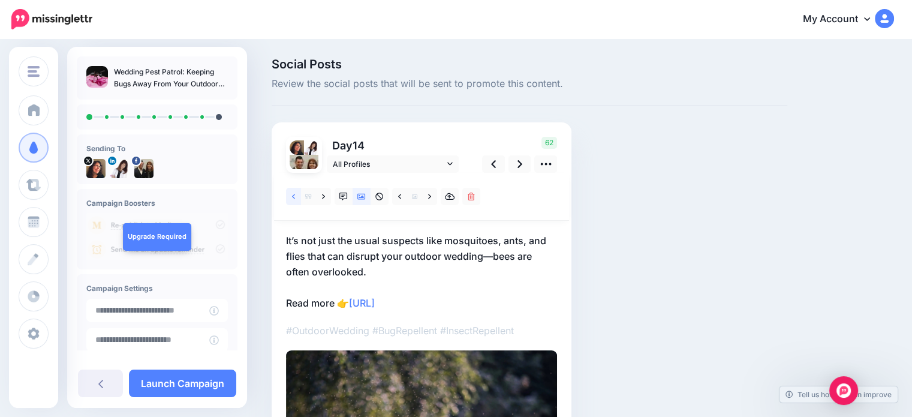
click at [293, 196] on icon at bounding box center [293, 196] width 3 height 5
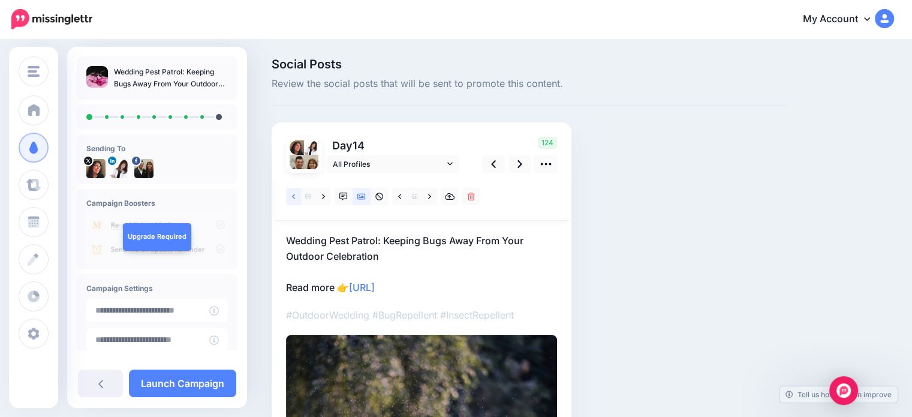
click at [293, 196] on icon at bounding box center [293, 196] width 3 height 5
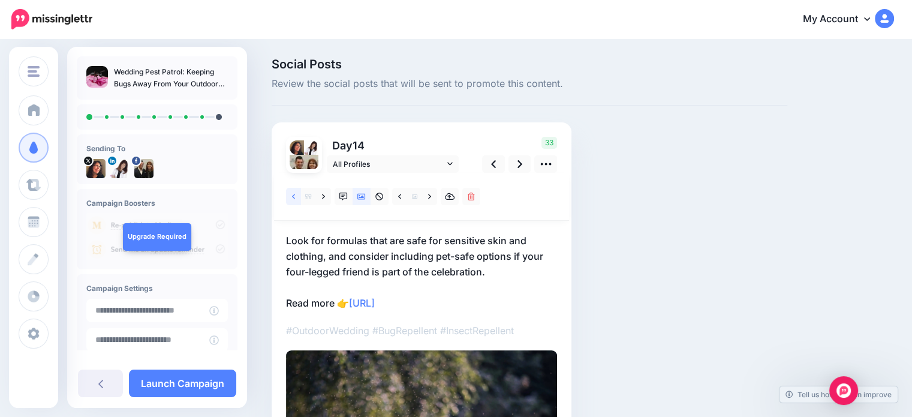
click at [293, 196] on icon at bounding box center [293, 196] width 3 height 5
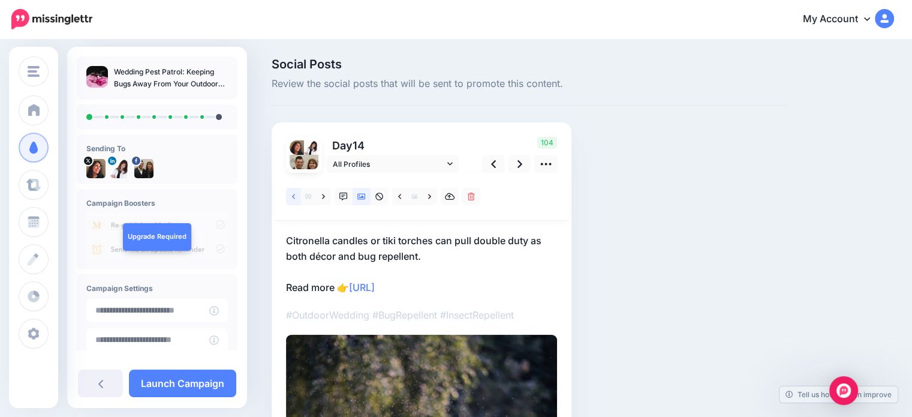
click at [293, 196] on icon at bounding box center [293, 196] width 3 height 5
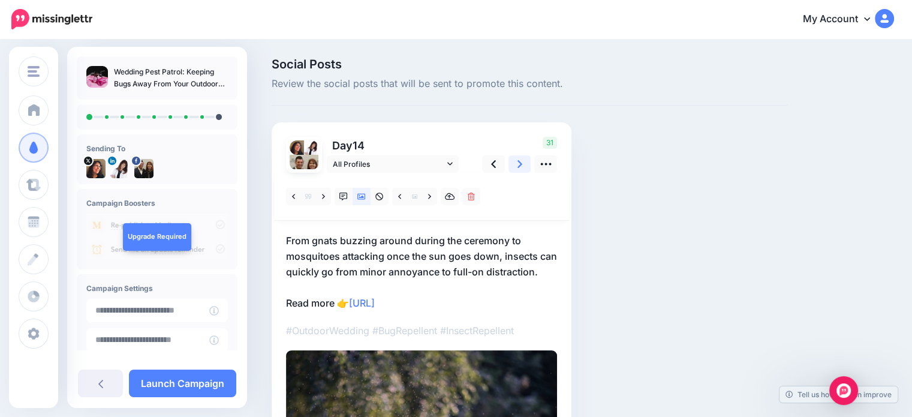
click at [516, 162] on link at bounding box center [519, 163] width 23 height 17
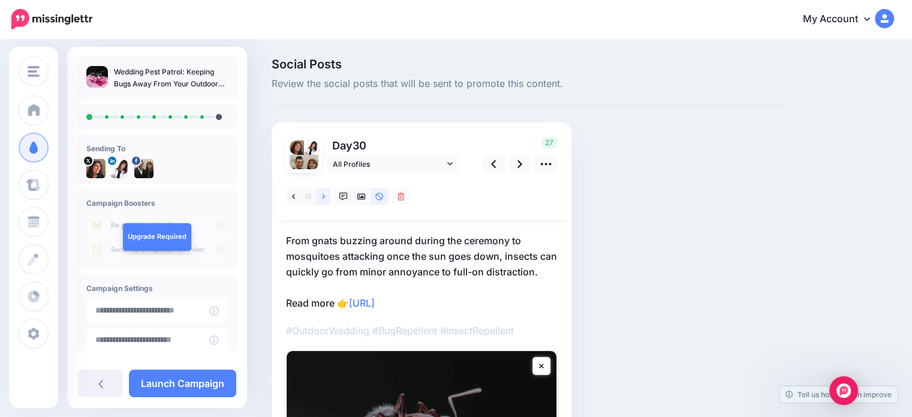
click at [320, 195] on link at bounding box center [323, 196] width 15 height 17
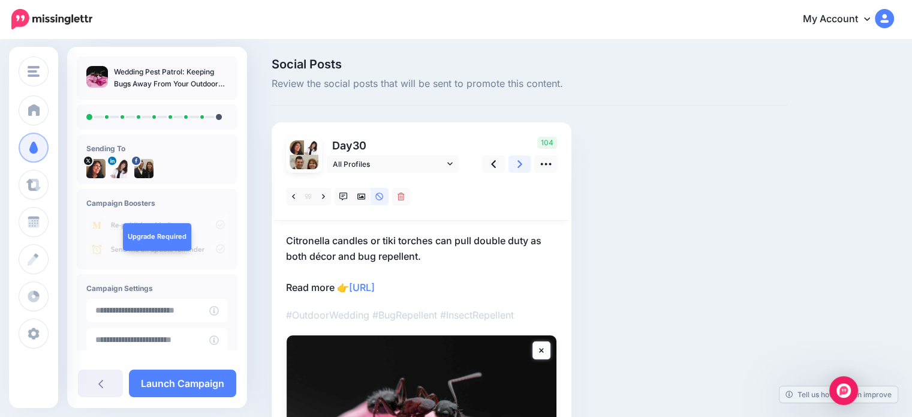
click at [519, 162] on icon at bounding box center [519, 164] width 5 height 8
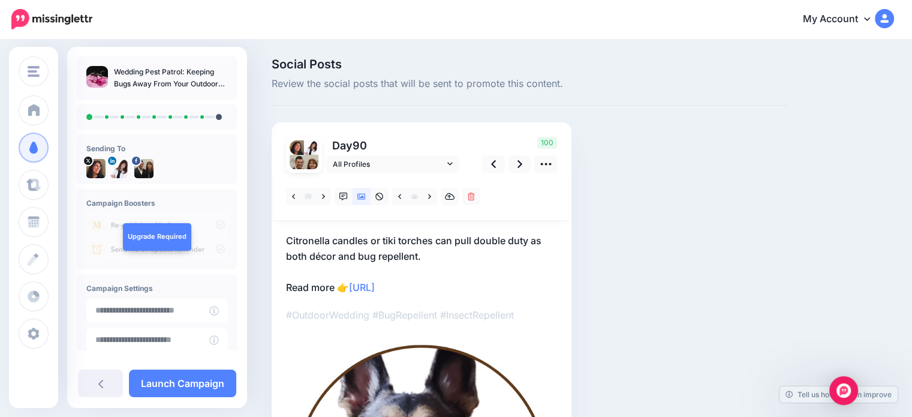
click at [417, 257] on p "Citronella candles or tiki torches can pull double duty as both décor and bug r…" at bounding box center [421, 264] width 271 height 62
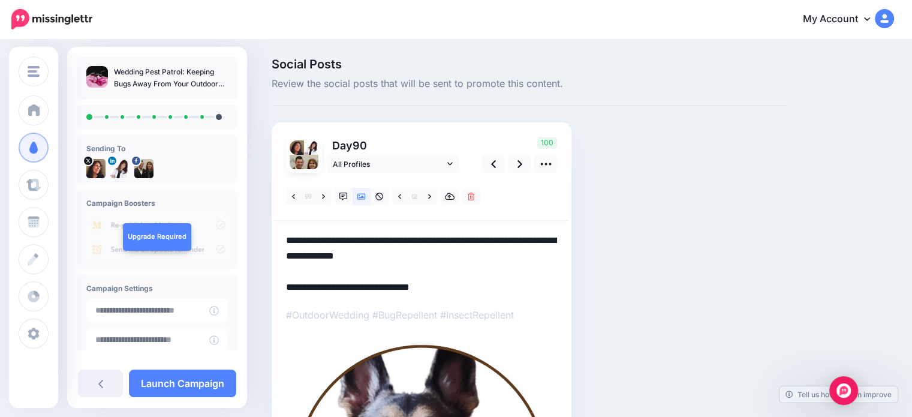
click at [418, 256] on textarea "**********" at bounding box center [421, 264] width 271 height 62
click at [427, 192] on link at bounding box center [429, 196] width 15 height 17
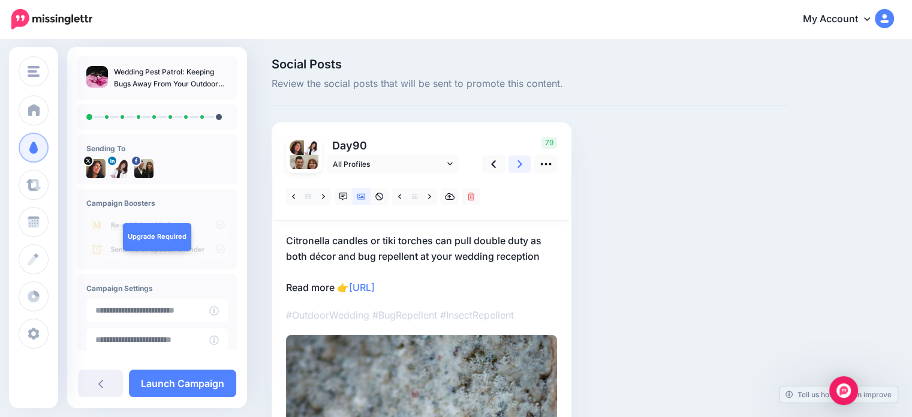
click at [522, 163] on link at bounding box center [519, 163] width 23 height 17
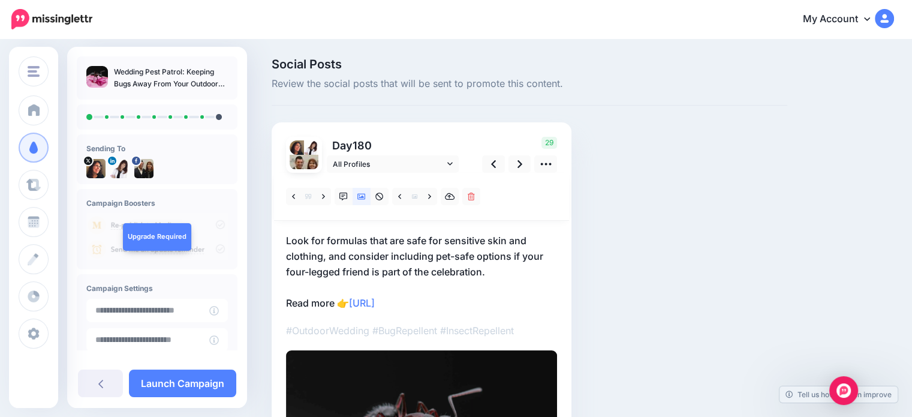
click at [430, 273] on p "Look for formulas that are safe for sensitive skin and clothing, and consider i…" at bounding box center [421, 272] width 271 height 78
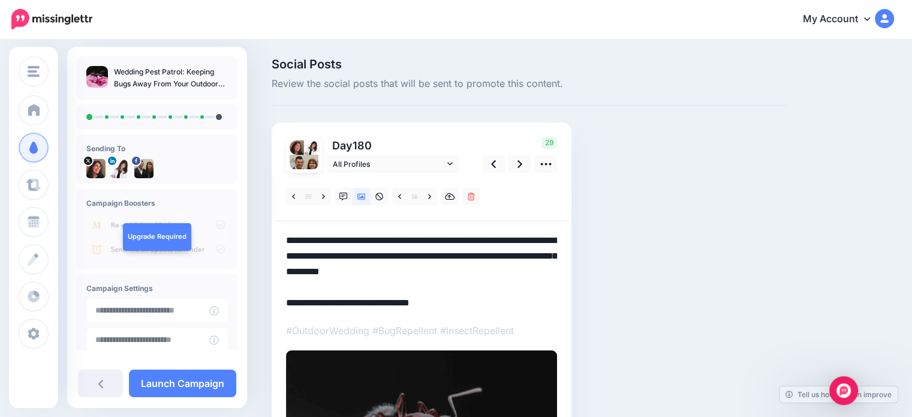
drag, startPoint x: 430, startPoint y: 273, endPoint x: 415, endPoint y: 273, distance: 15.0
click at [415, 273] on textarea "**********" at bounding box center [421, 272] width 271 height 78
type textarea "**********"
click at [520, 163] on icon at bounding box center [519, 164] width 5 height 8
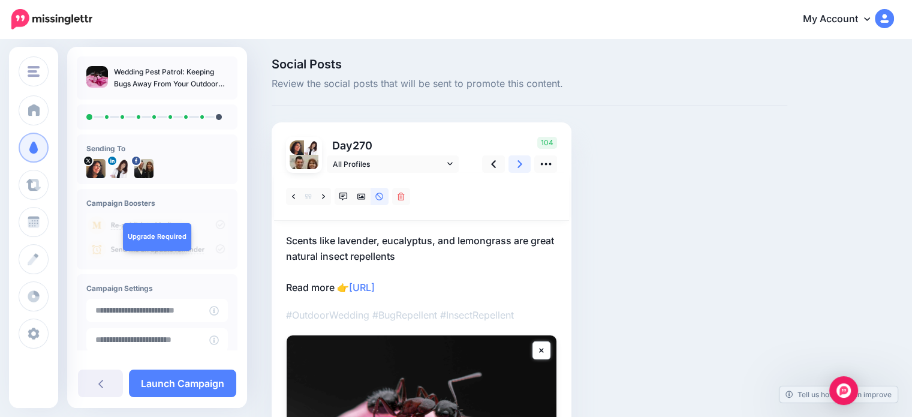
click at [520, 162] on icon at bounding box center [519, 164] width 5 height 8
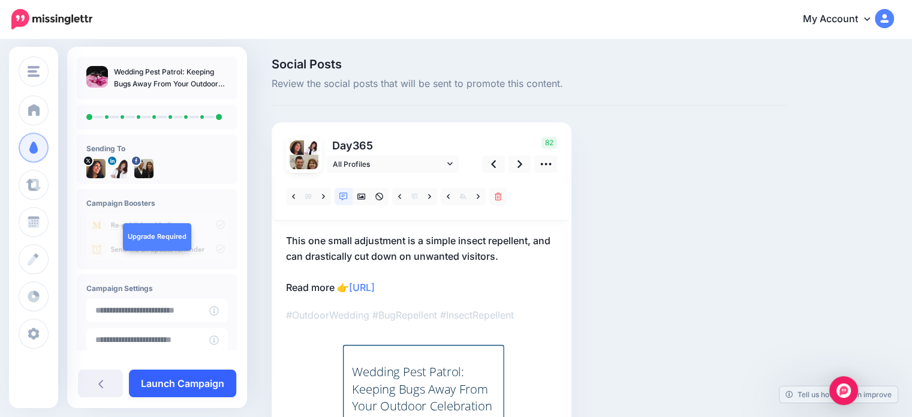
click at [191, 380] on link "Launch Campaign" at bounding box center [182, 383] width 107 height 28
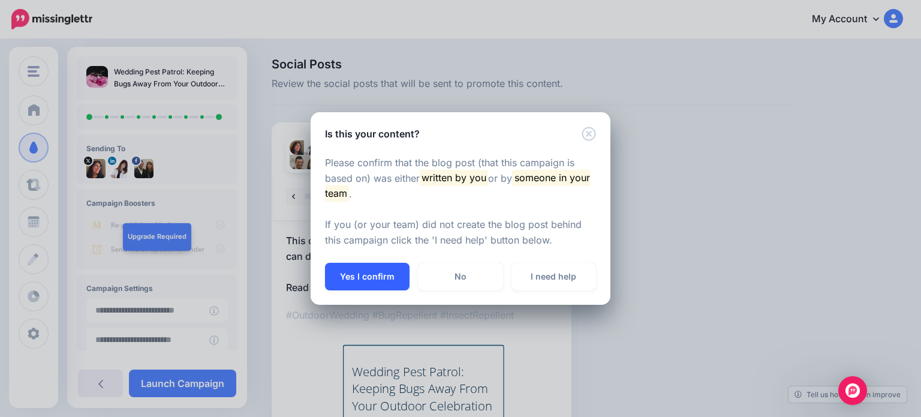
click at [384, 270] on button "Yes I confirm" at bounding box center [367, 277] width 85 height 28
